Goal: Navigation & Orientation: Find specific page/section

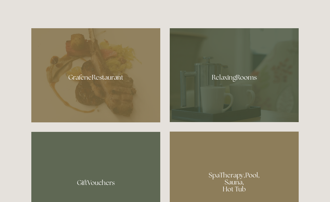
scroll to position [313, 0]
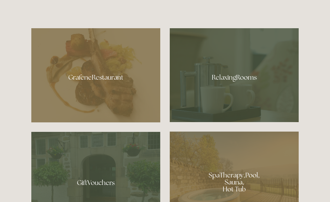
click at [88, 86] on div at bounding box center [95, 75] width 129 height 94
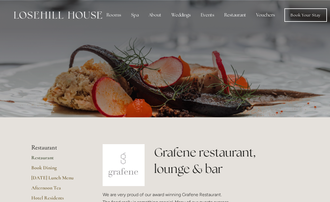
click at [301, 15] on link "Book Your Stay" at bounding box center [305, 14] width 42 height 13
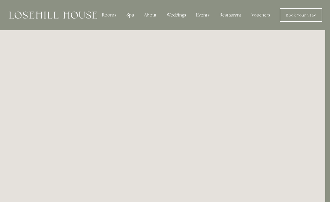
scroll to position [0, 5]
click at [132, 13] on div "Spa" at bounding box center [130, 15] width 16 height 11
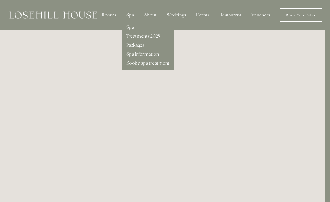
click at [131, 29] on link "Spa" at bounding box center [130, 27] width 8 height 6
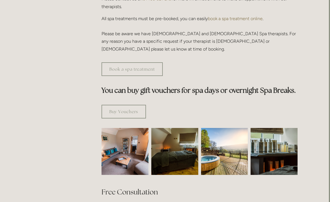
scroll to position [274, 1]
click at [219, 131] on img at bounding box center [224, 151] width 47 height 47
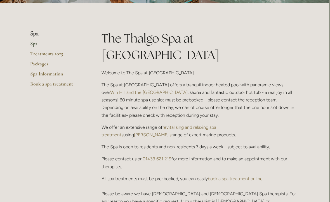
scroll to position [112, 1]
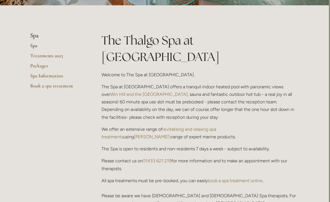
click at [35, 46] on link "Spa" at bounding box center [56, 47] width 53 height 10
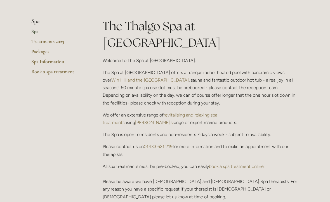
scroll to position [126, 0]
click at [43, 52] on link "Packages" at bounding box center [57, 53] width 53 height 10
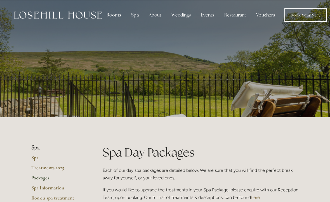
click at [153, 14] on div "About" at bounding box center [155, 15] width 22 height 11
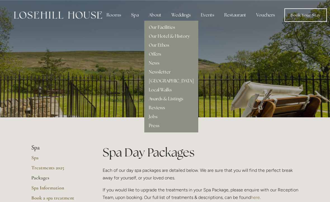
click at [158, 89] on link "Local Walks" at bounding box center [160, 90] width 23 height 6
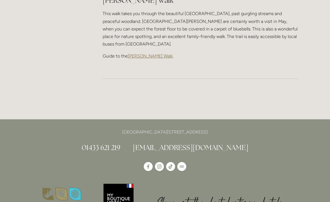
scroll to position [823, 0]
